Goal: Check status: Check status

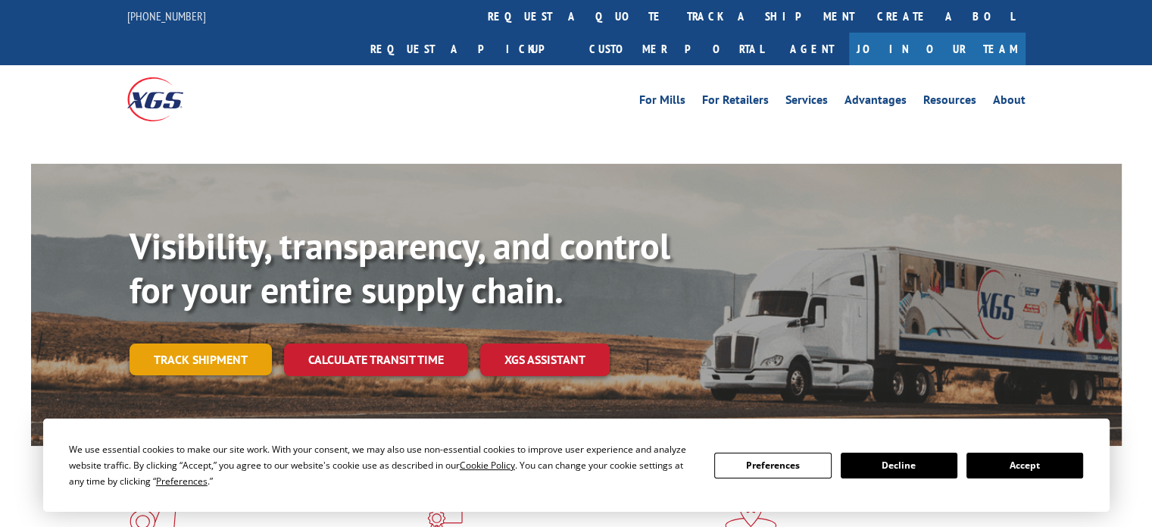
click at [213, 343] on link "Track shipment" at bounding box center [201, 359] width 142 height 32
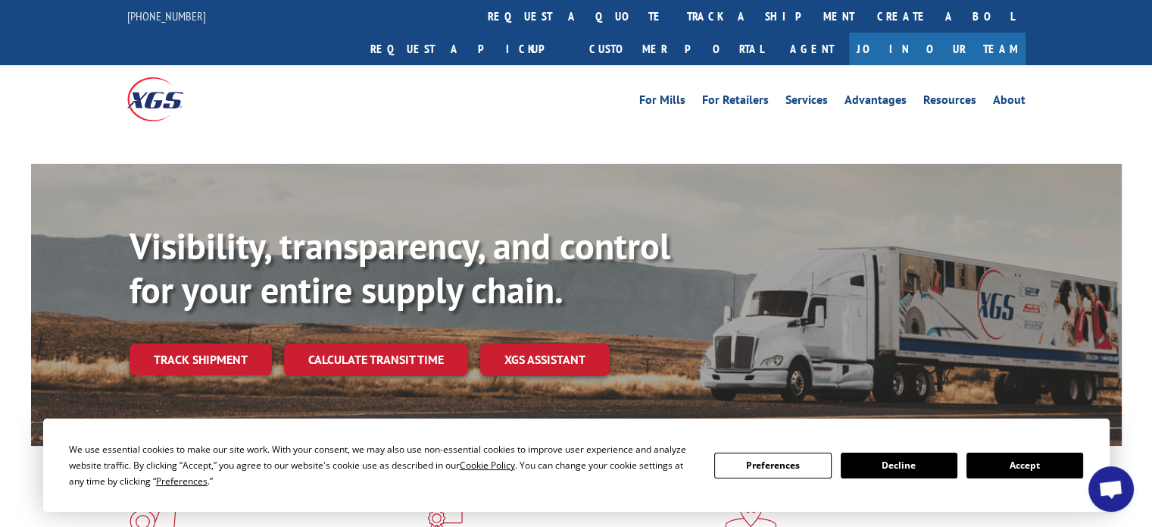
scroll to position [5023, 0]
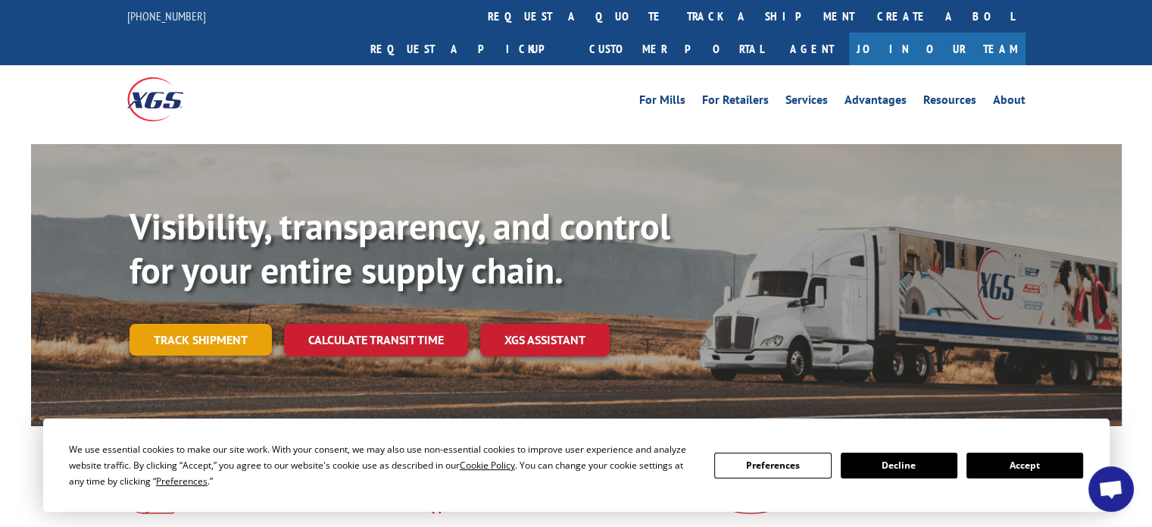
click at [209, 323] on link "Track shipment" at bounding box center [201, 339] width 142 height 32
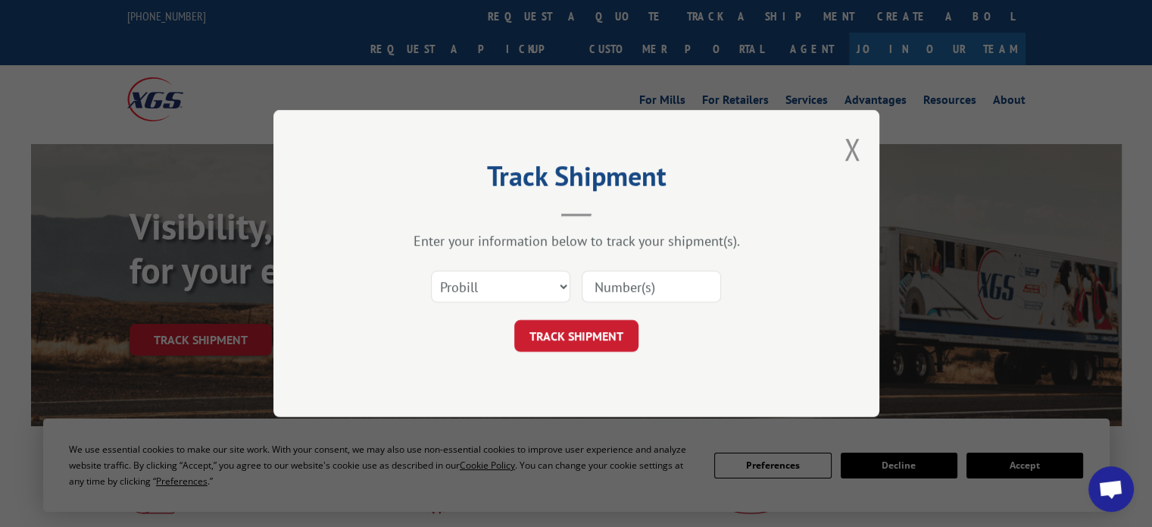
click at [627, 293] on input at bounding box center [651, 286] width 139 height 32
paste input "17501645"
type input "17501645"
click at [617, 328] on button "TRACK SHIPMENT" at bounding box center [576, 336] width 124 height 32
drag, startPoint x: 673, startPoint y: 280, endPoint x: 661, endPoint y: 293, distance: 17.7
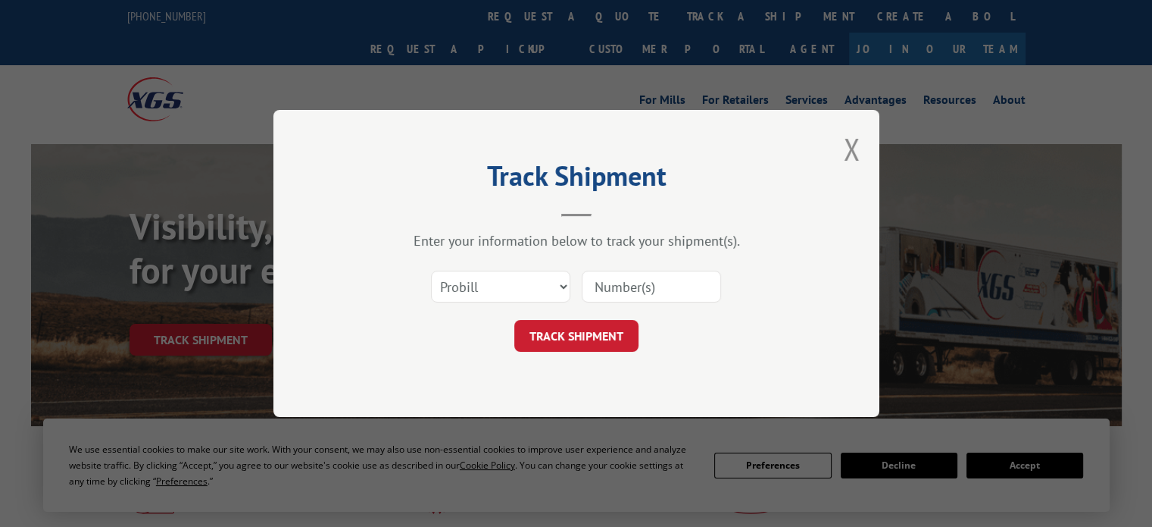
click at [673, 280] on input at bounding box center [651, 286] width 139 height 32
paste input "17409283"
type input "17409283"
click at [616, 333] on button "TRACK SHIPMENT" at bounding box center [576, 336] width 124 height 32
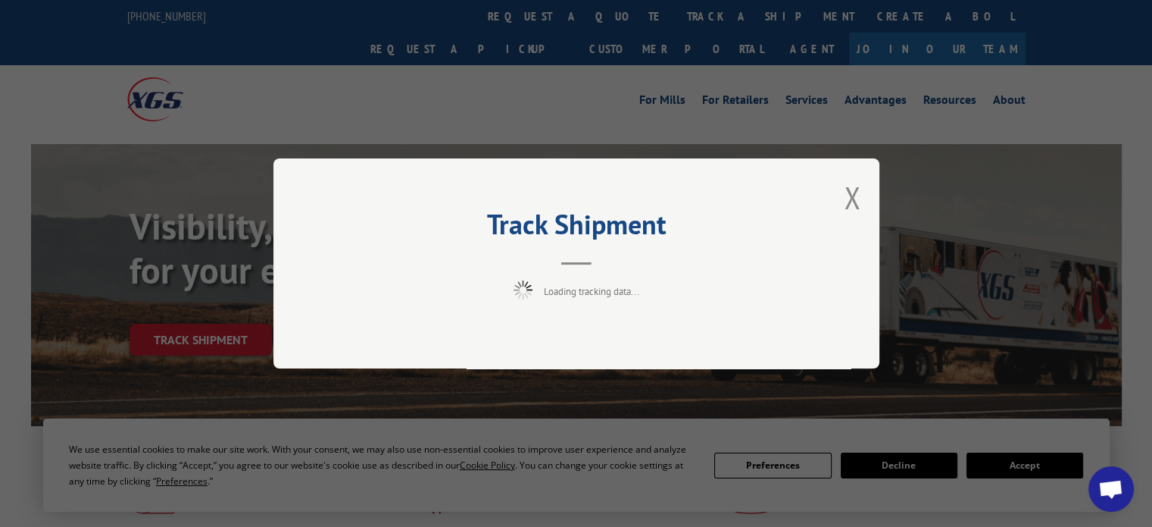
scroll to position [5023, 0]
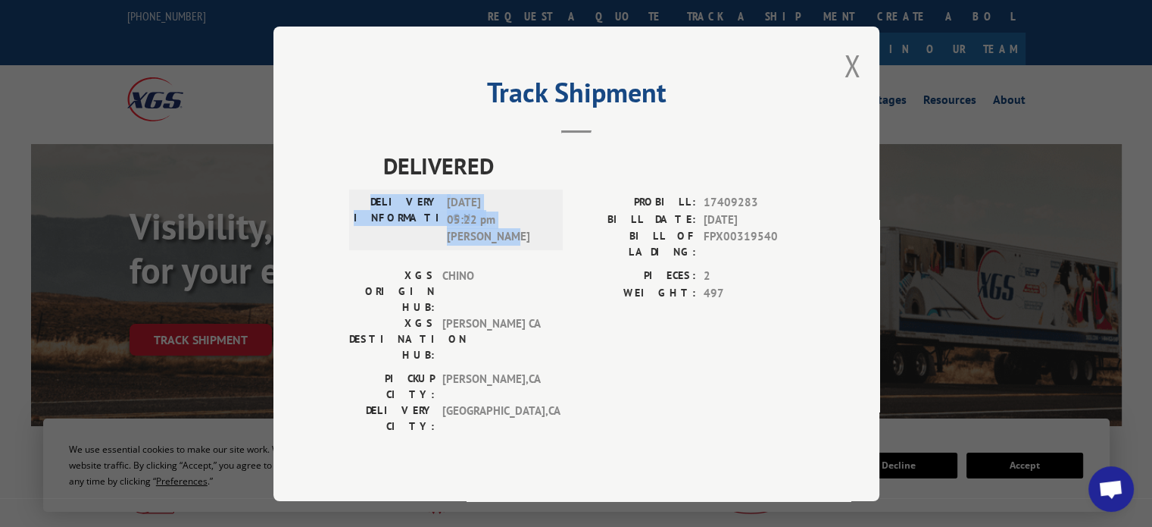
drag, startPoint x: 518, startPoint y: 248, endPoint x: 392, endPoint y: 205, distance: 133.0
click at [392, 205] on div "DELIVERY INFORMATION: 09/11/2025 05:22 pm Shiv M Jain" at bounding box center [456, 220] width 205 height 52
copy div "DELIVERY INFORMATION: 09/11/2025 05:22 pm Shiv M Jain"
